Goal: Task Accomplishment & Management: Manage account settings

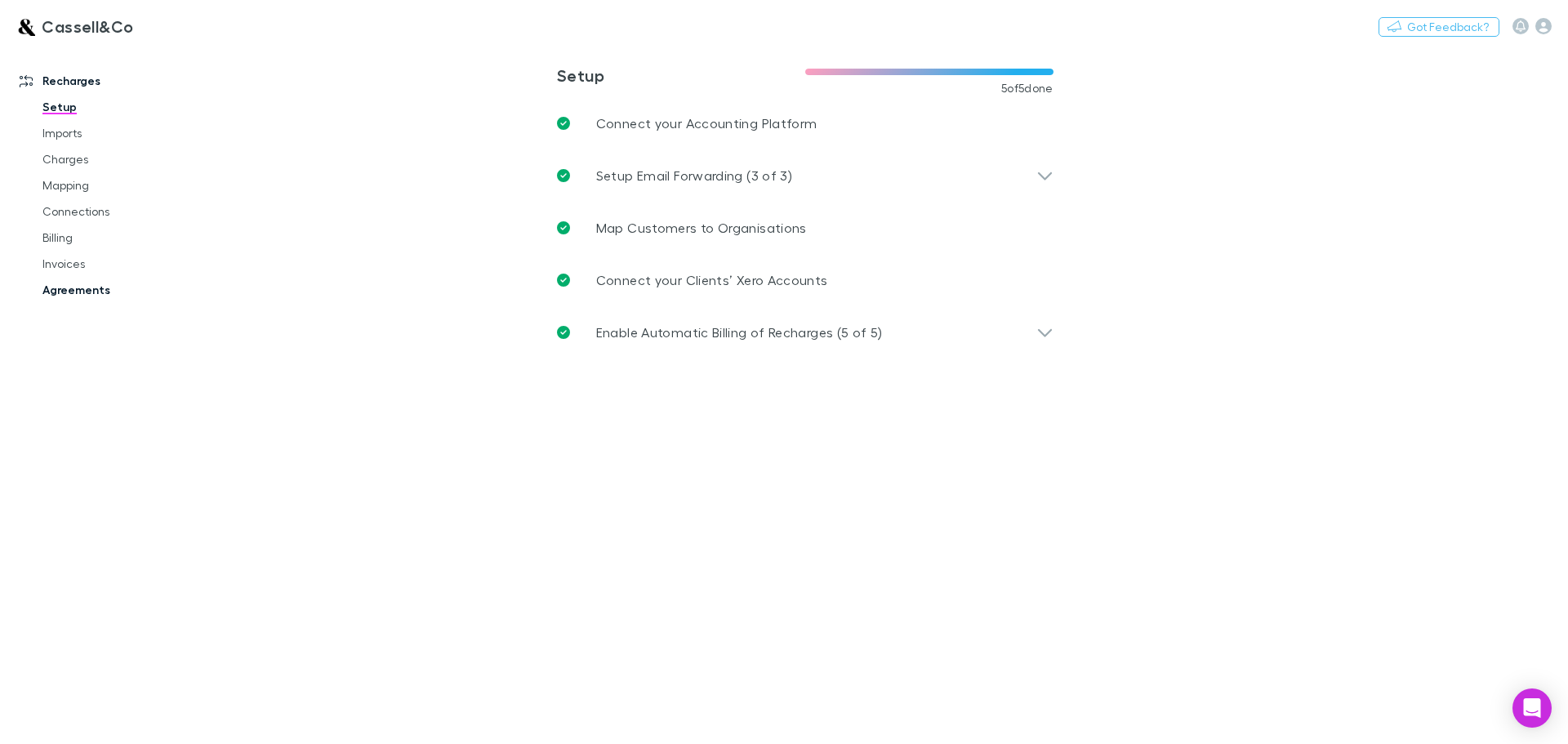
drag, startPoint x: 0, startPoint y: 0, endPoint x: 70, endPoint y: 294, distance: 302.2
click at [70, 294] on link "Agreements" at bounding box center [123, 290] width 194 height 26
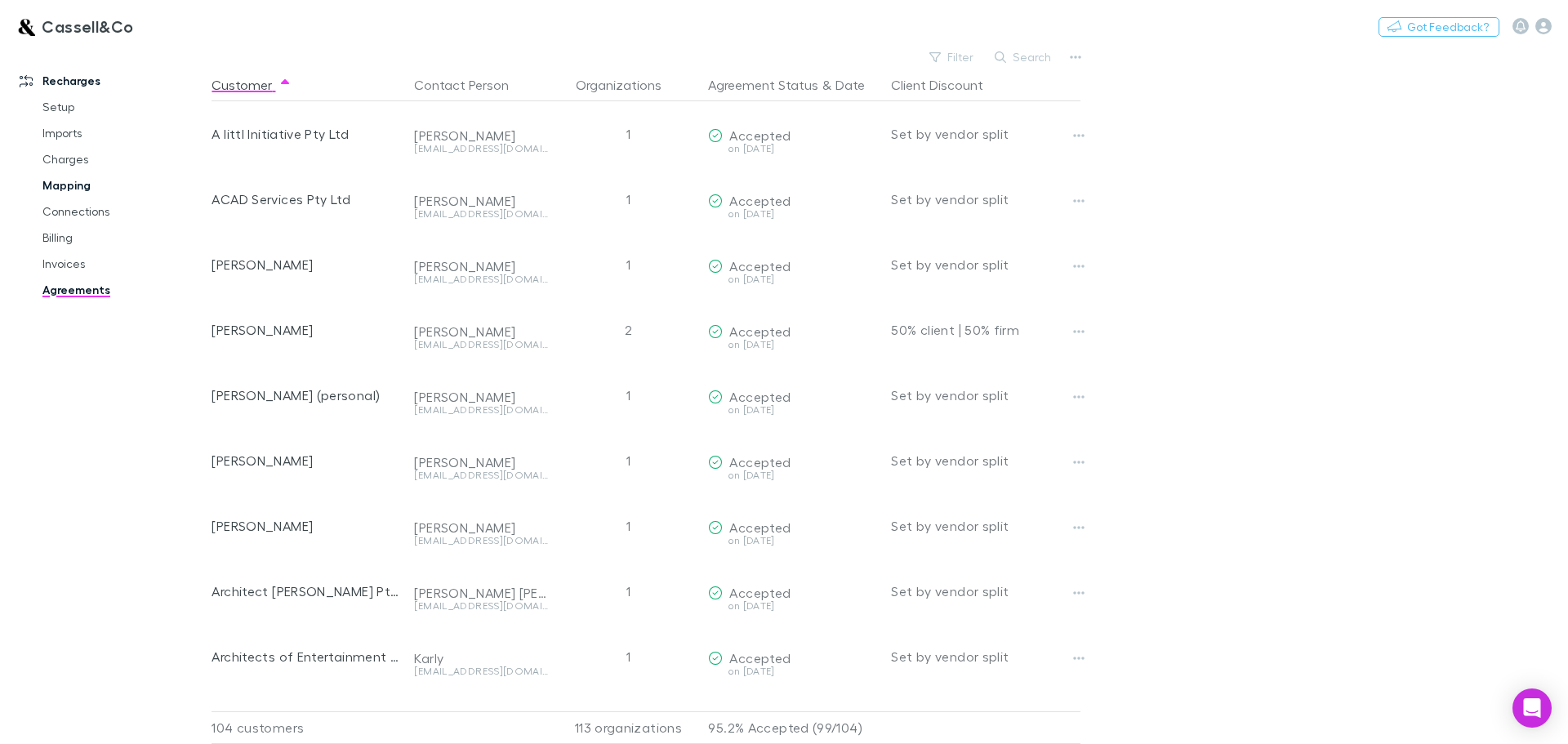
click at [77, 184] on link "Mapping" at bounding box center [123, 185] width 194 height 26
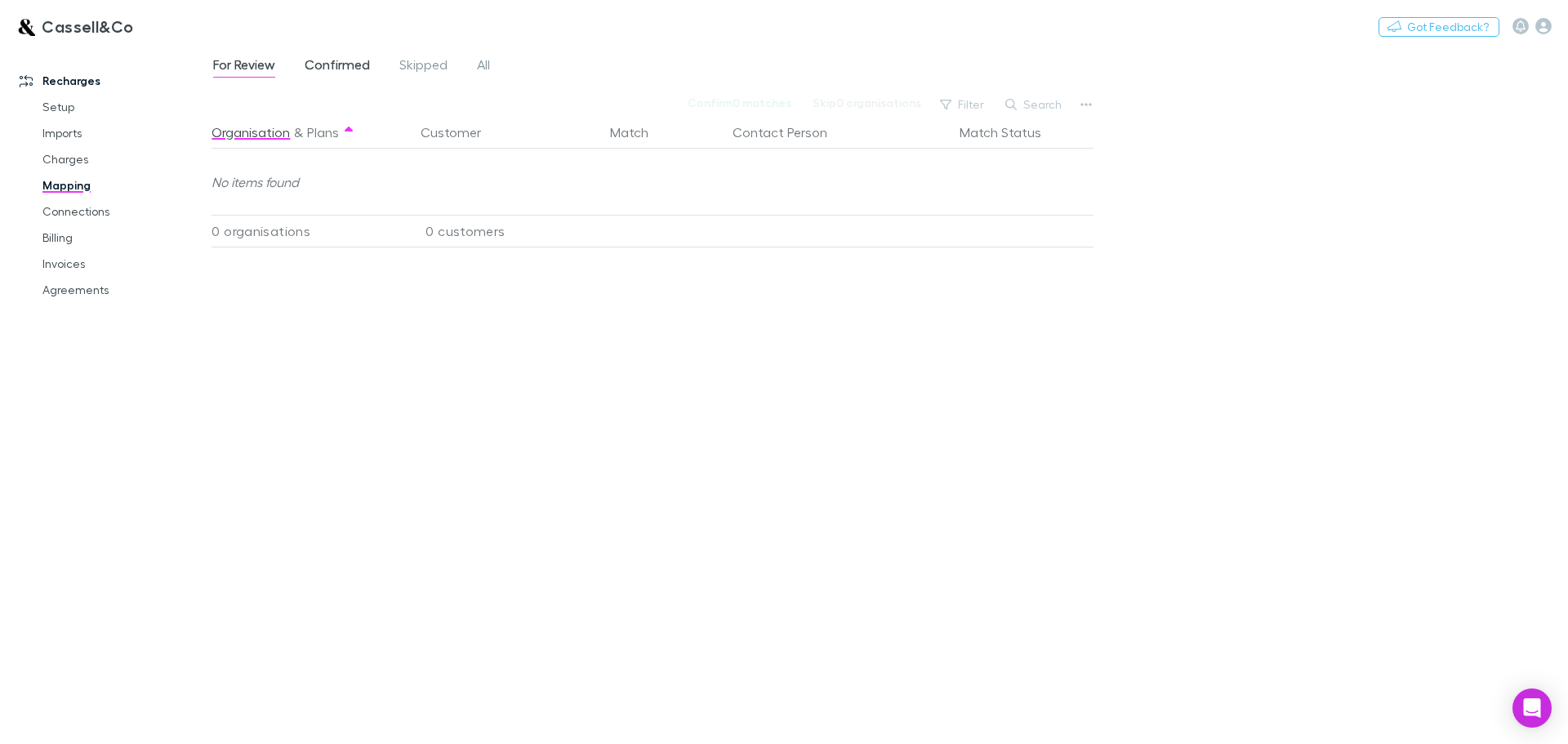
click at [331, 63] on span "Confirmed" at bounding box center [337, 67] width 65 height 22
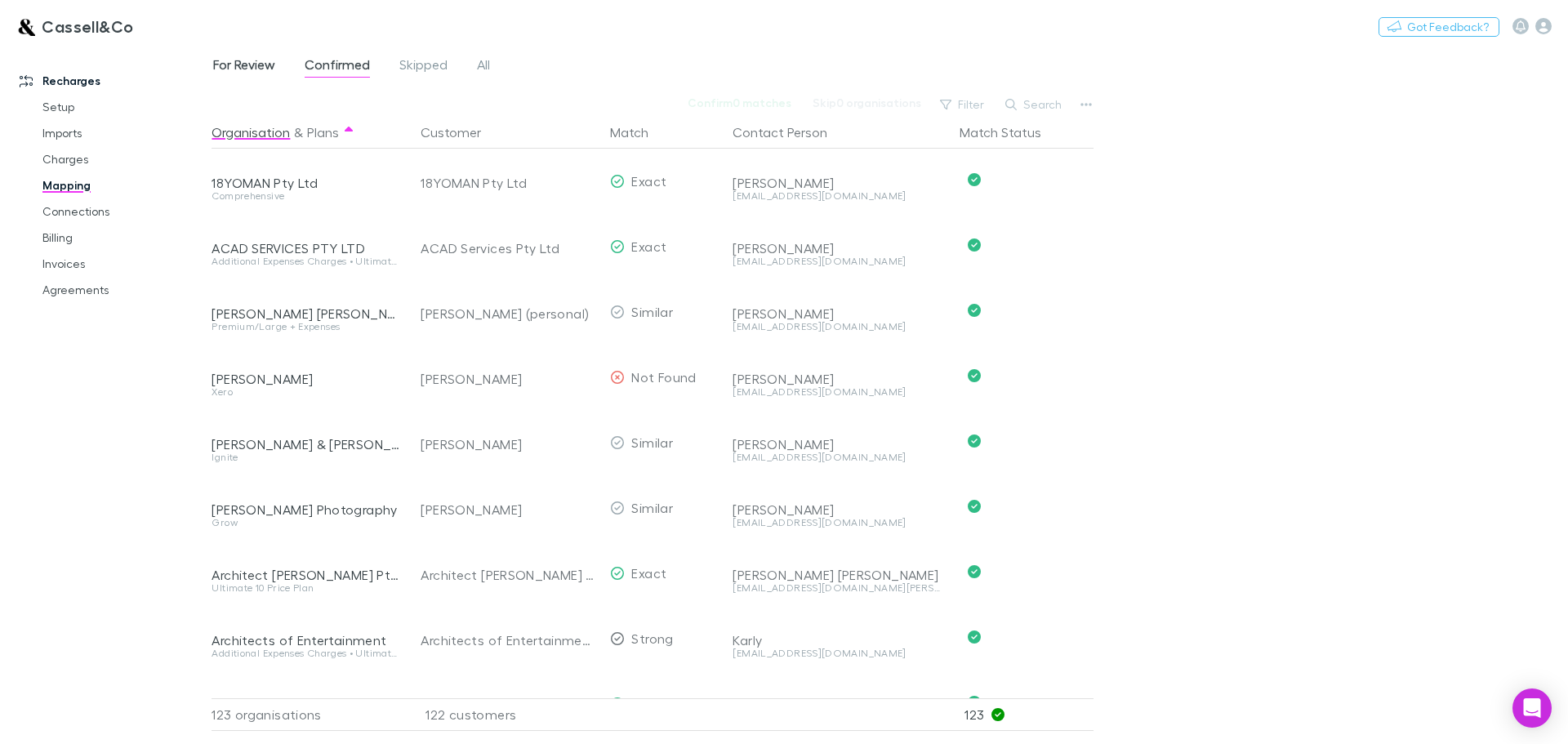
click at [235, 62] on span "For Review" at bounding box center [244, 67] width 62 height 22
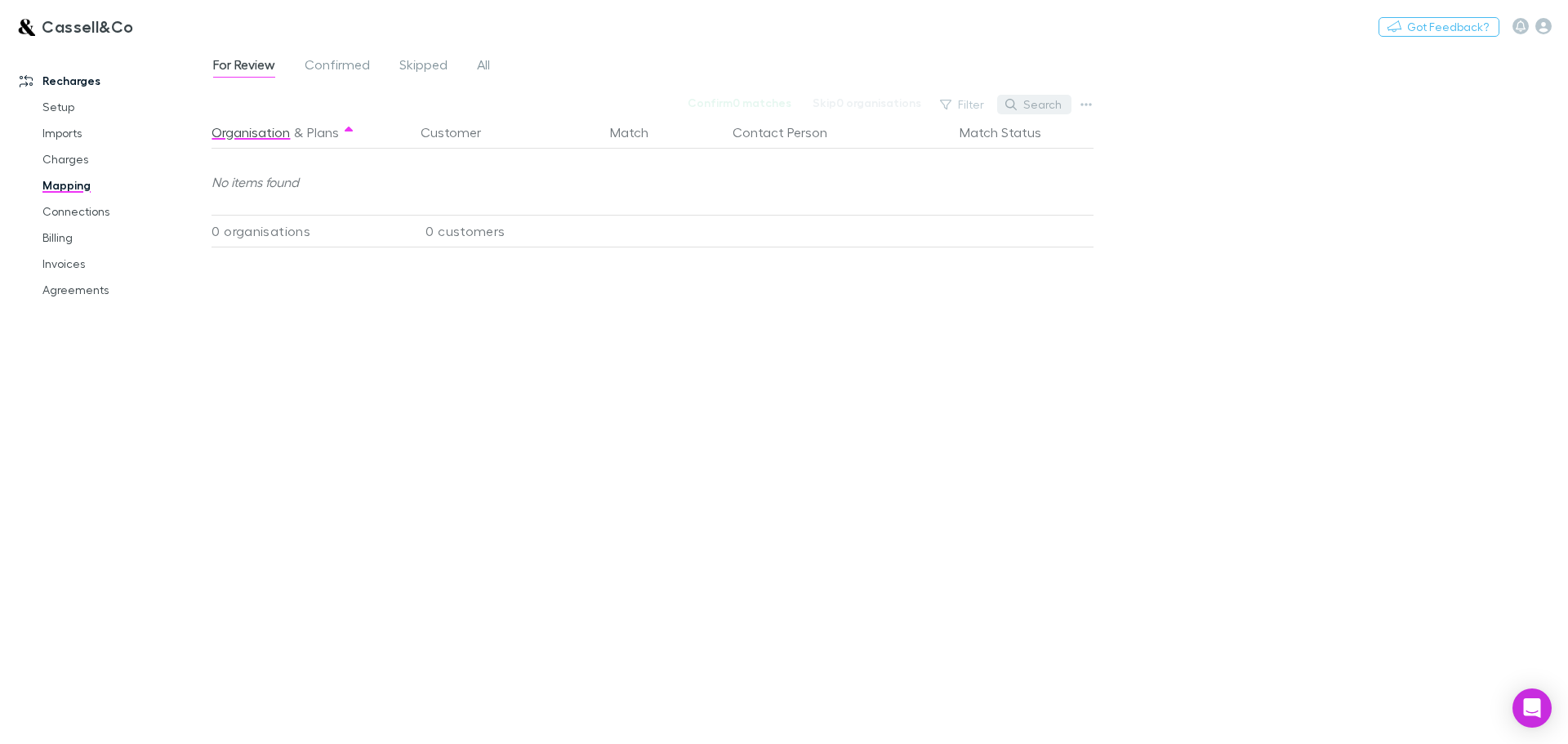
click at [1031, 101] on button "Search" at bounding box center [1034, 105] width 74 height 20
type input "*****"
click at [362, 65] on span "Confirmed" at bounding box center [337, 67] width 65 height 22
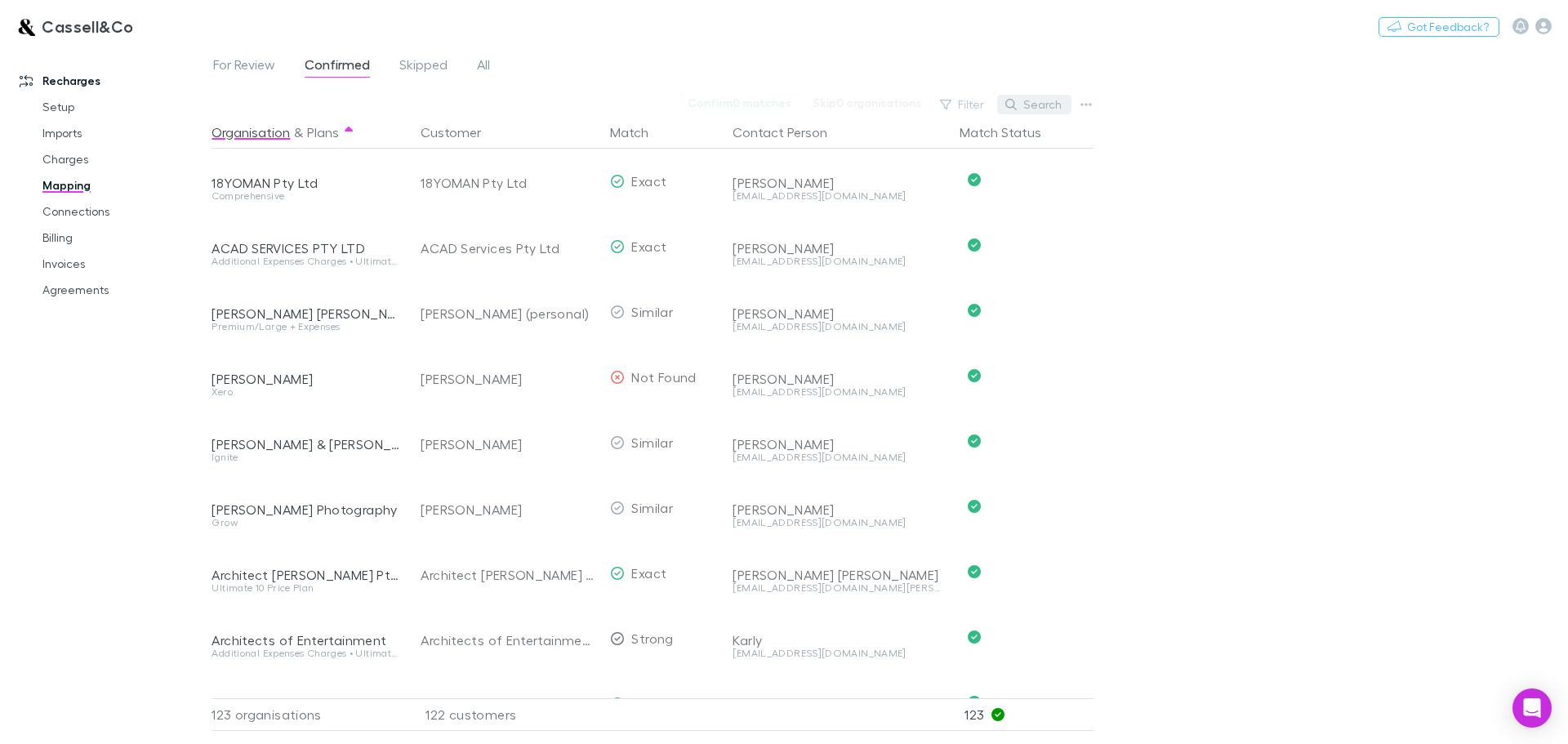
click at [1041, 98] on button "Search" at bounding box center [1034, 105] width 74 height 20
click at [997, 109] on input "text" at bounding box center [1006, 104] width 81 height 23
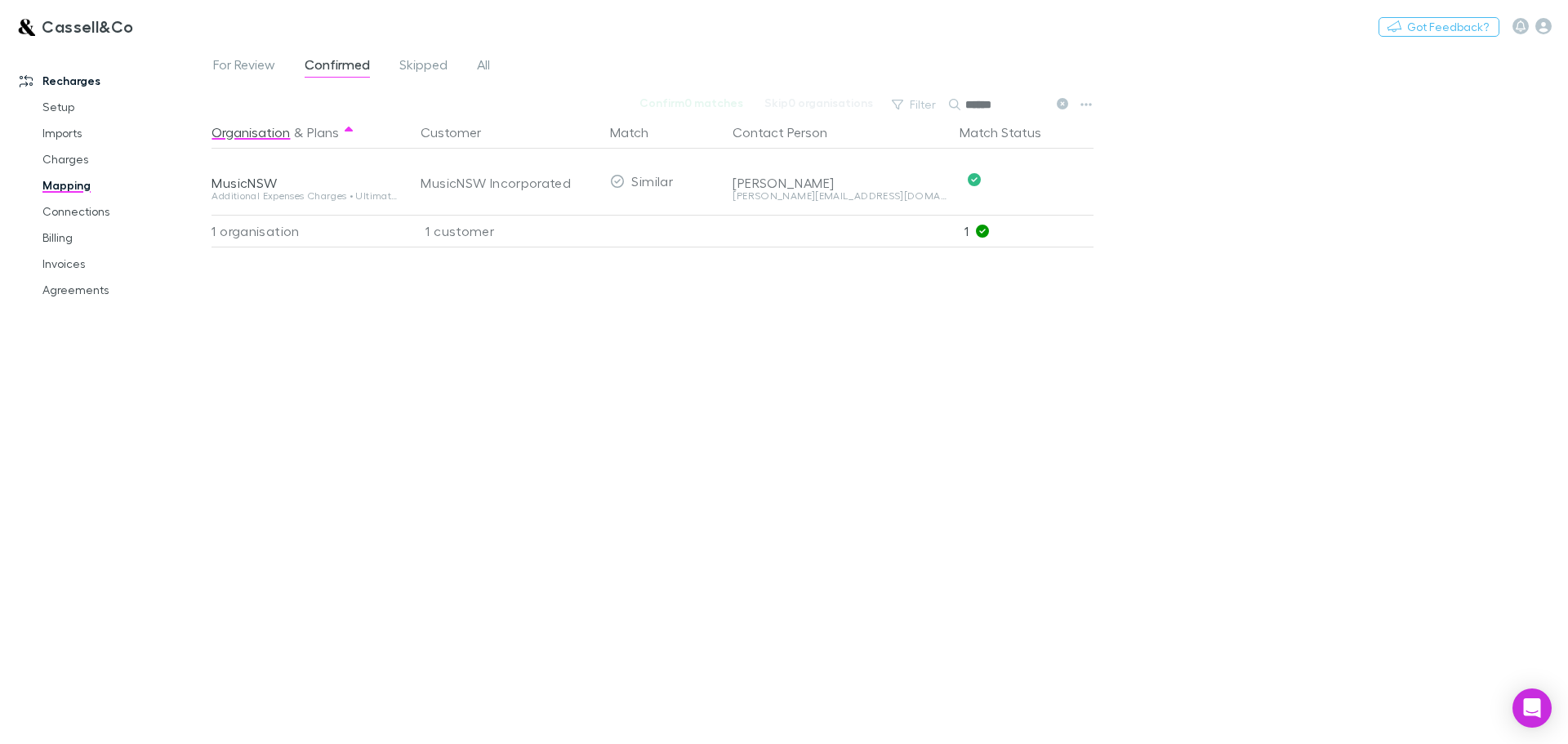
type input "******"
click at [64, 98] on link "Setup" at bounding box center [123, 107] width 194 height 26
click at [69, 203] on link "Connections" at bounding box center [123, 211] width 194 height 26
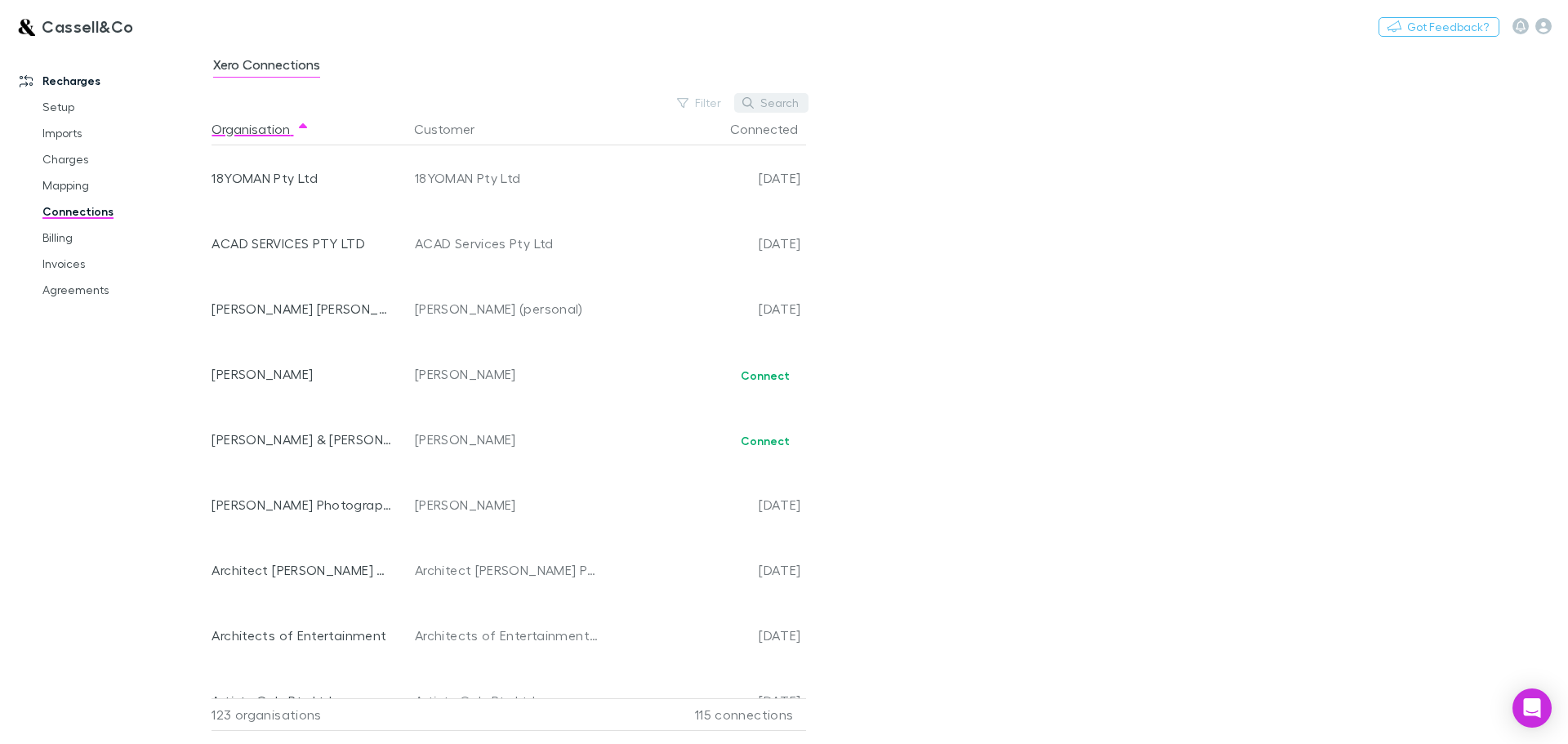
click at [779, 94] on button "Search" at bounding box center [771, 103] width 74 height 20
click at [763, 103] on button "Search" at bounding box center [771, 103] width 74 height 20
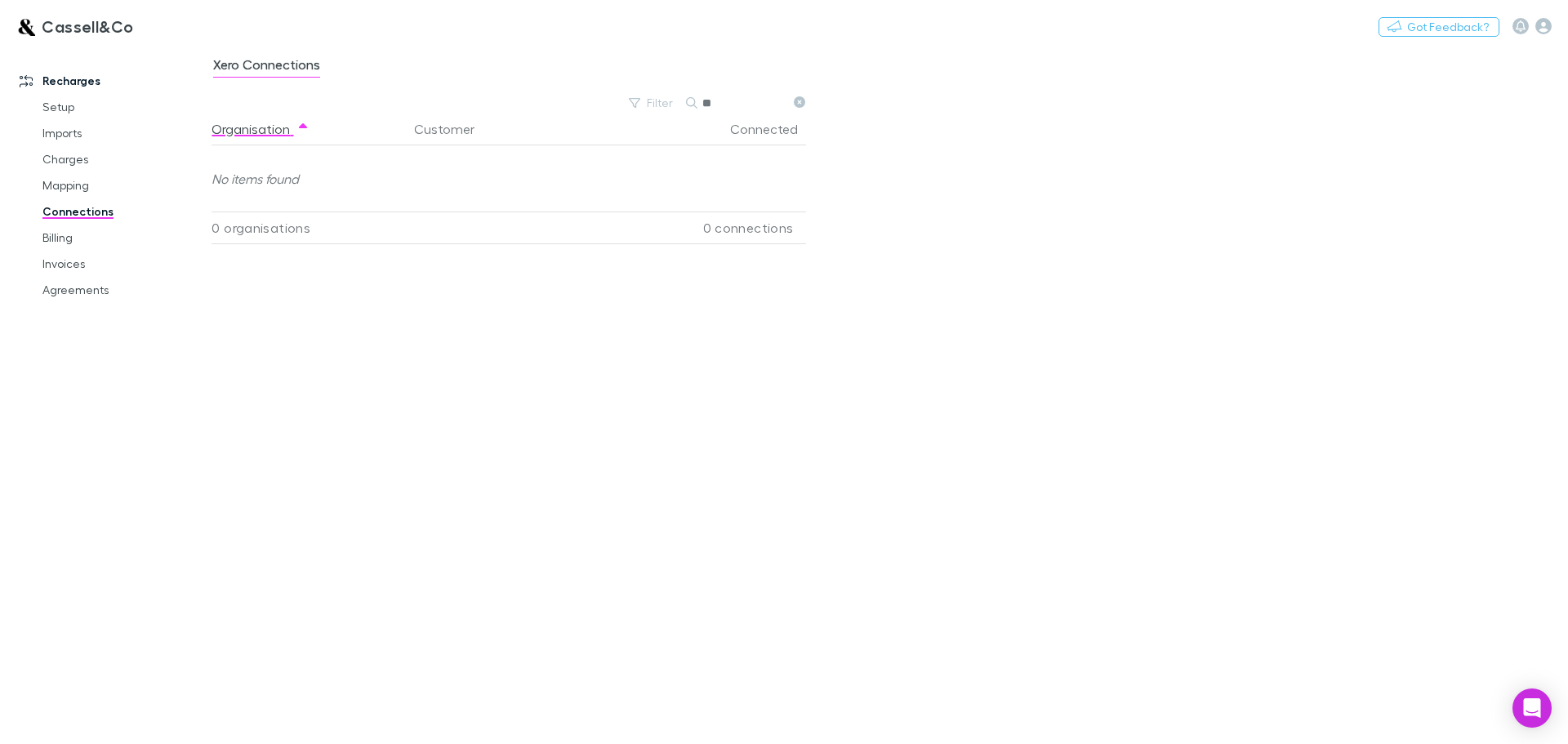
type input "*"
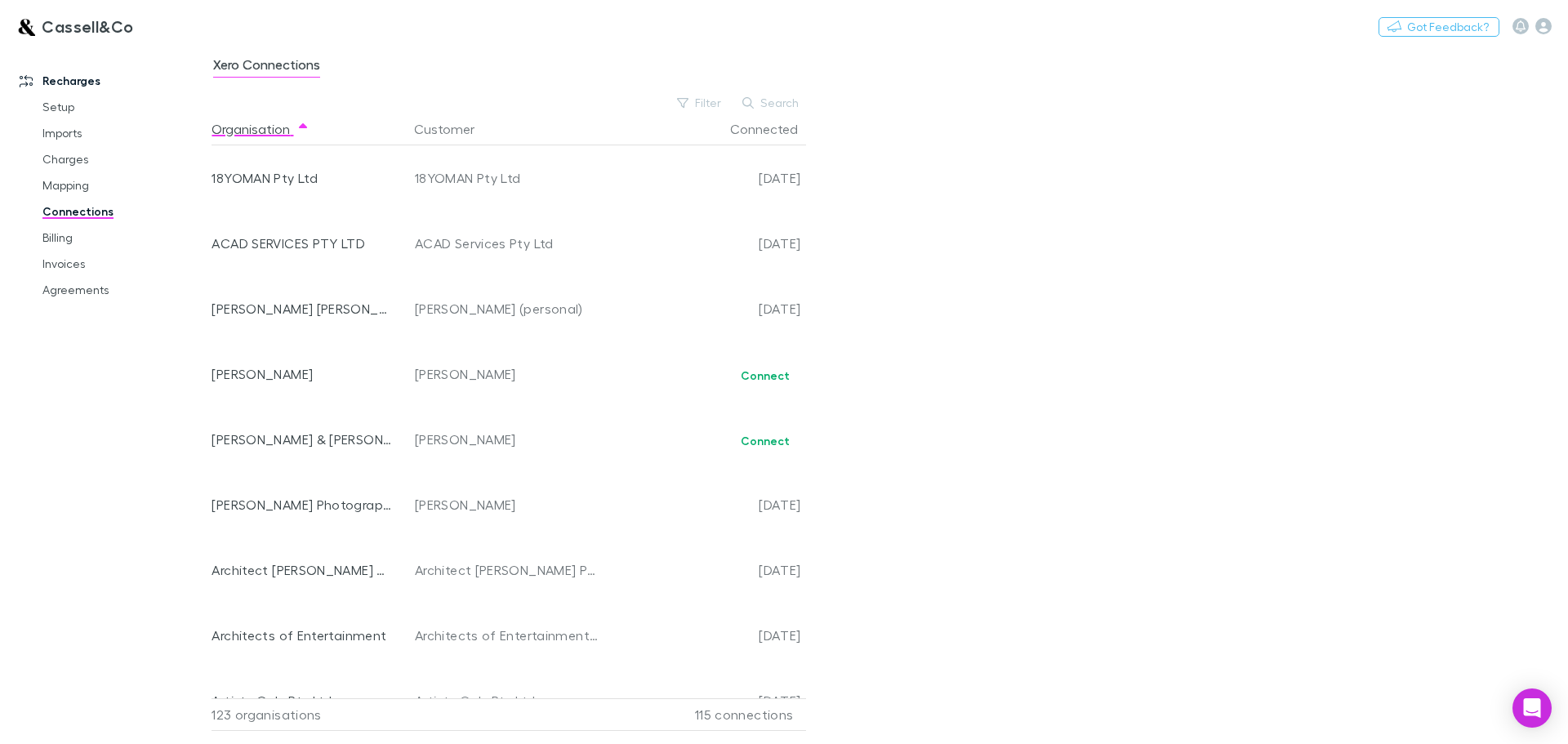
click at [1063, 260] on div "Xero Connections Filter Search Organisation Customer Connected 18YOMAN Pty Ltd …" at bounding box center [890, 395] width 1357 height 698
click at [69, 134] on link "Imports" at bounding box center [123, 133] width 194 height 26
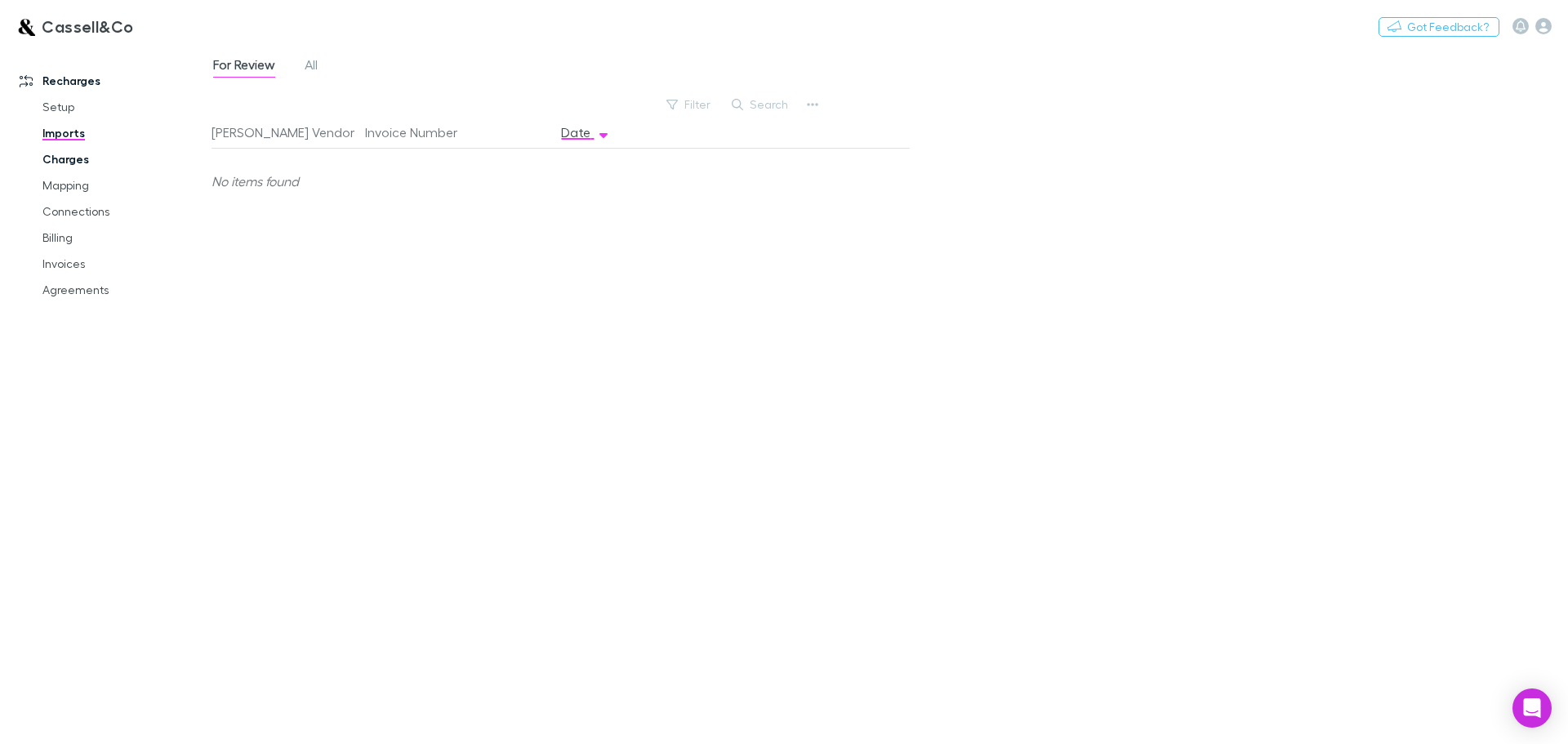
click at [72, 168] on link "Charges" at bounding box center [123, 159] width 194 height 26
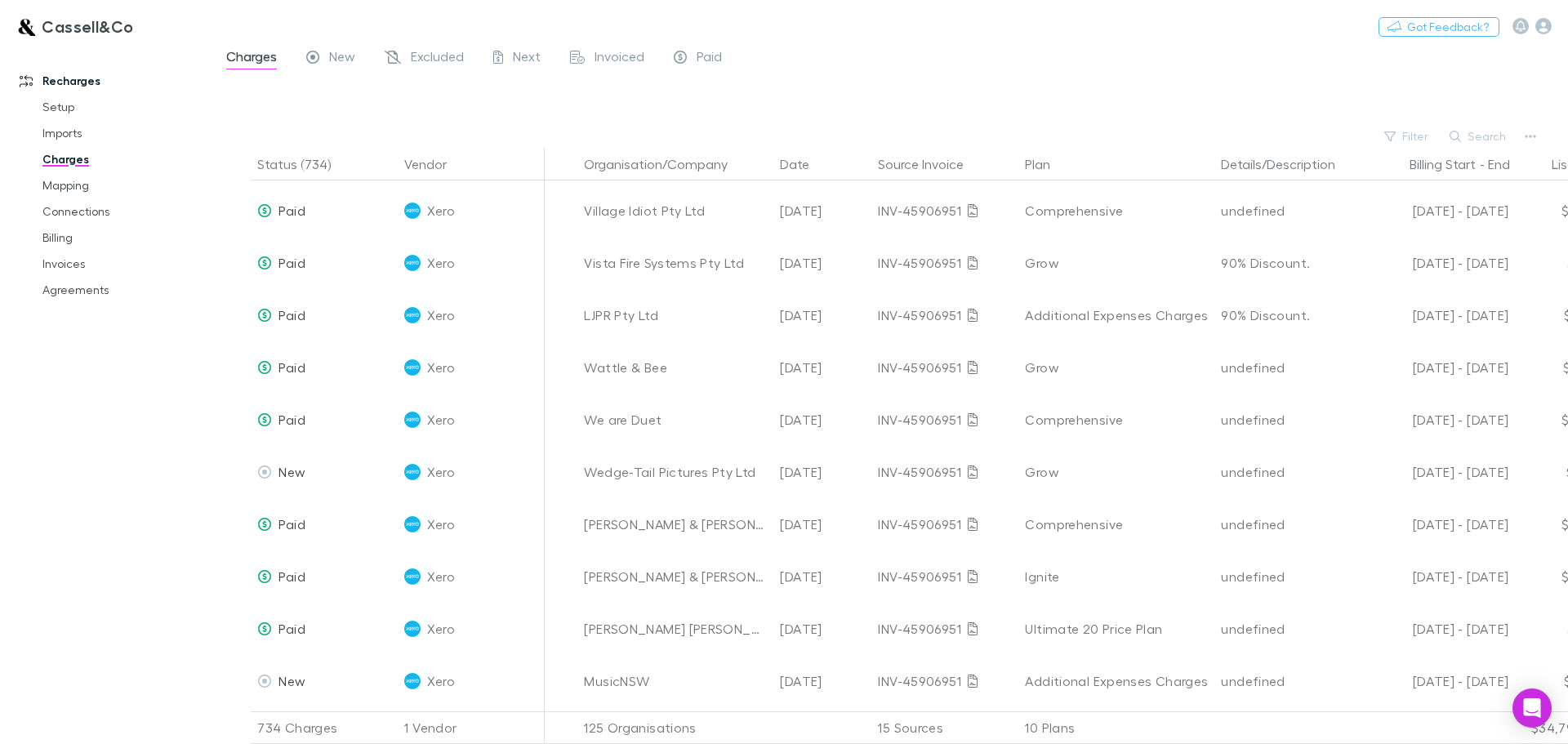
scroll to position [653, 0]
